Goal: Task Accomplishment & Management: Use online tool/utility

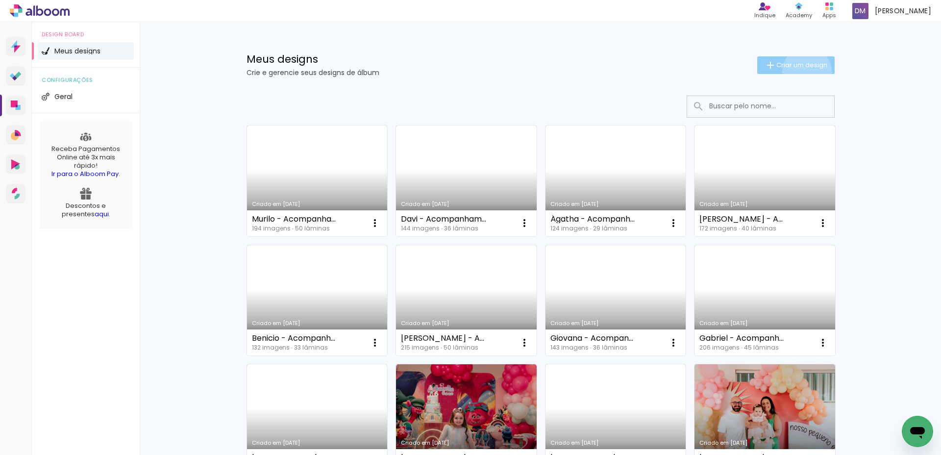
click at [804, 72] on paper-button "Criar um design" at bounding box center [795, 65] width 77 height 18
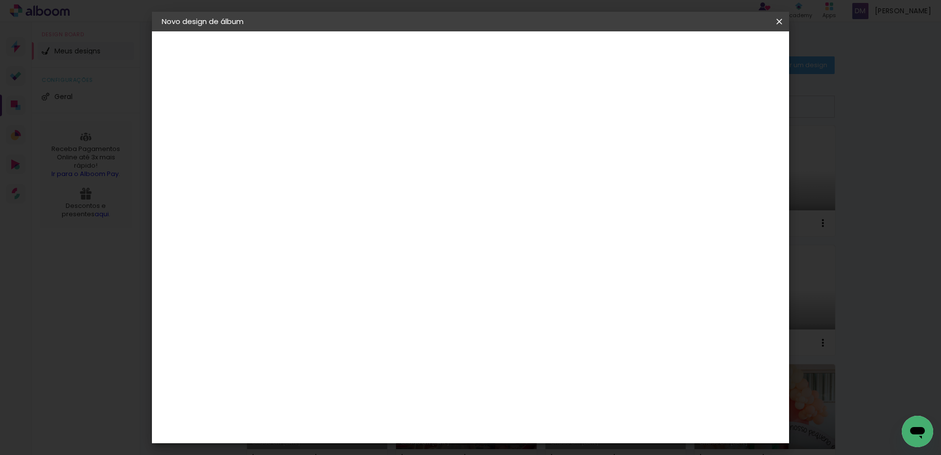
click at [322, 138] on input at bounding box center [322, 131] width 0 height 15
type input "[PERSON_NAME]"
type paper-input "[PERSON_NAME]"
click at [0, 0] on slot "Avançar" at bounding box center [0, 0] width 0 height 0
click at [368, 184] on input at bounding box center [346, 186] width 99 height 12
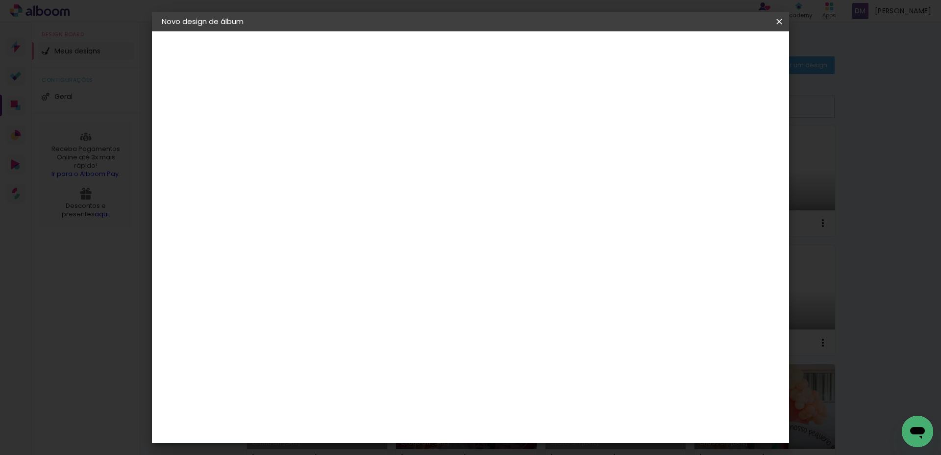
type input "via"
type paper-input "via"
click at [347, 219] on div "Viacolor" at bounding box center [331, 222] width 32 height 8
click at [0, 0] on slot "Avançar" at bounding box center [0, 0] width 0 height 0
click at [360, 163] on input "text" at bounding box center [341, 170] width 38 height 15
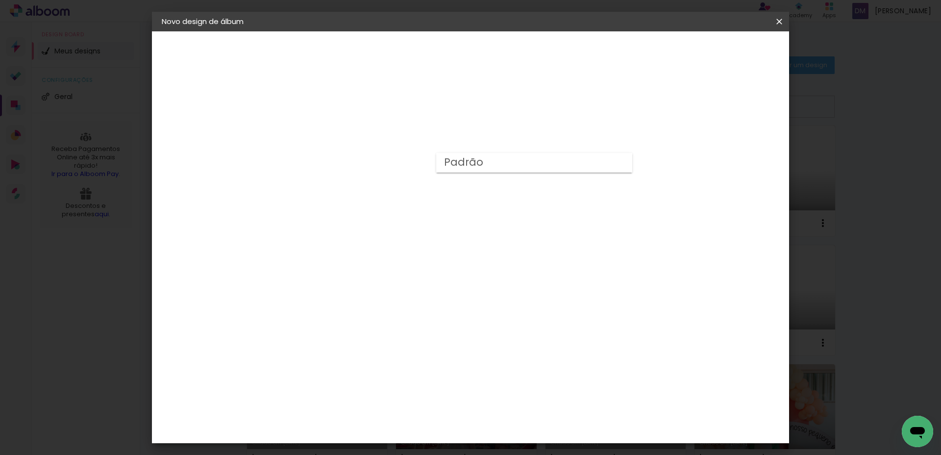
click at [0, 0] on slot "Padrão" at bounding box center [0, 0] width 0 height 0
type input "Padrão"
click at [388, 336] on span "25 × 25" at bounding box center [365, 349] width 46 height 26
click at [0, 0] on slot "Avançar" at bounding box center [0, 0] width 0 height 0
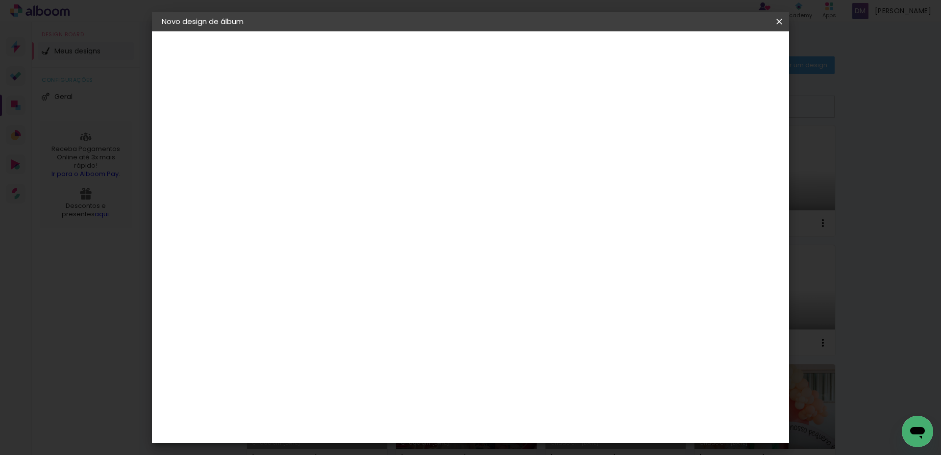
click at [725, 50] on span "Iniciar design" at bounding box center [702, 51] width 45 height 7
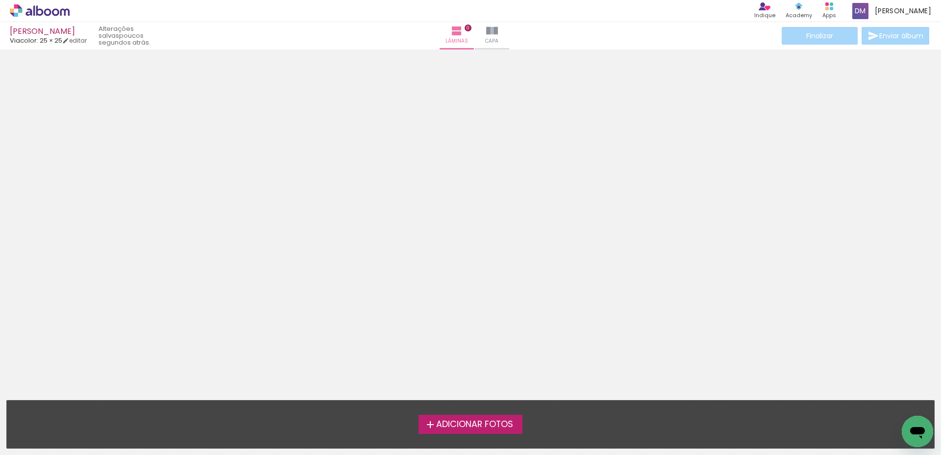
click at [450, 420] on span "Adicionar Fotos" at bounding box center [474, 424] width 77 height 9
click at [0, 0] on input "file" at bounding box center [0, 0] width 0 height 0
